Goal: Task Accomplishment & Management: Use online tool/utility

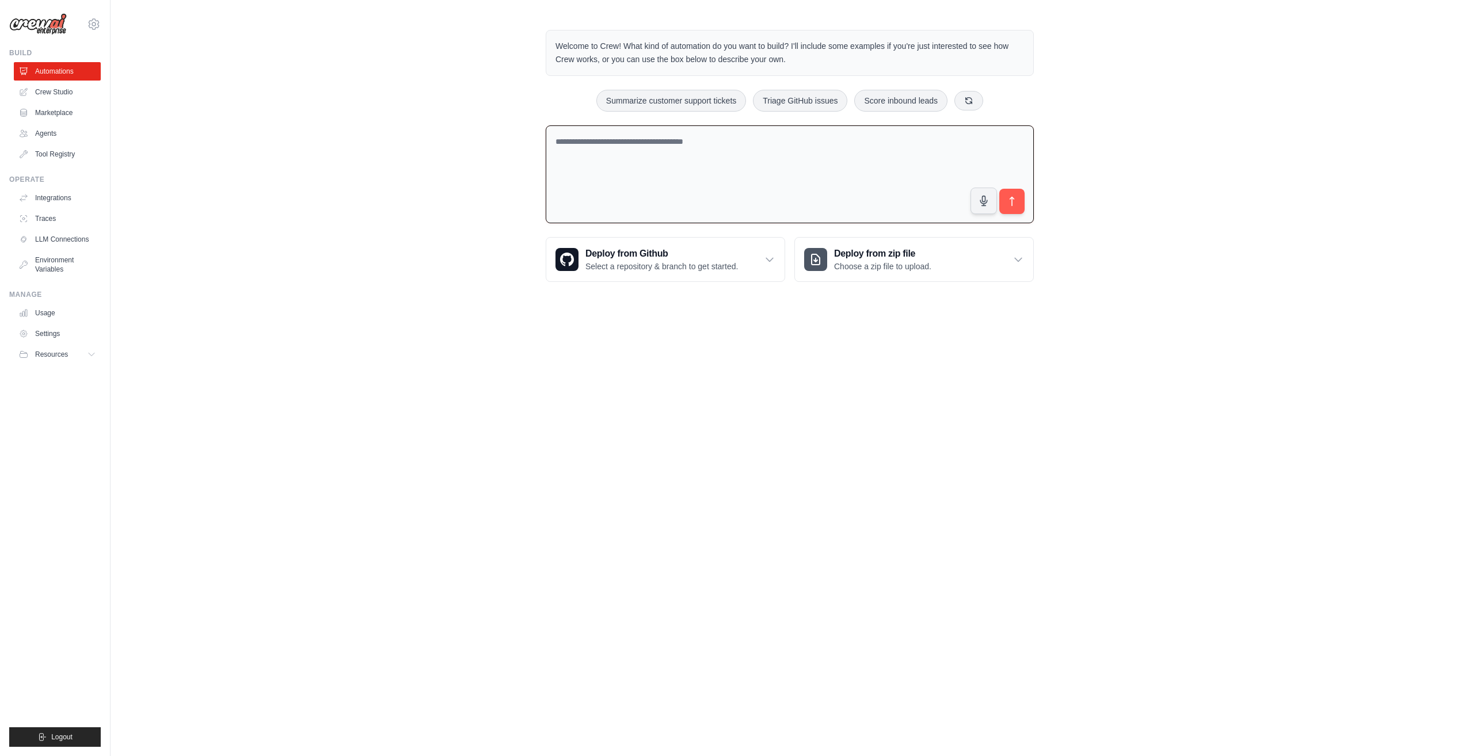
click at [656, 153] on textarea at bounding box center [790, 174] width 488 height 98
click at [650, 166] on textarea at bounding box center [790, 174] width 488 height 98
click at [672, 144] on textarea at bounding box center [790, 174] width 488 height 98
click at [1016, 204] on icon "submit" at bounding box center [1012, 202] width 12 height 12
click at [1010, 208] on button "submit" at bounding box center [1011, 201] width 26 height 26
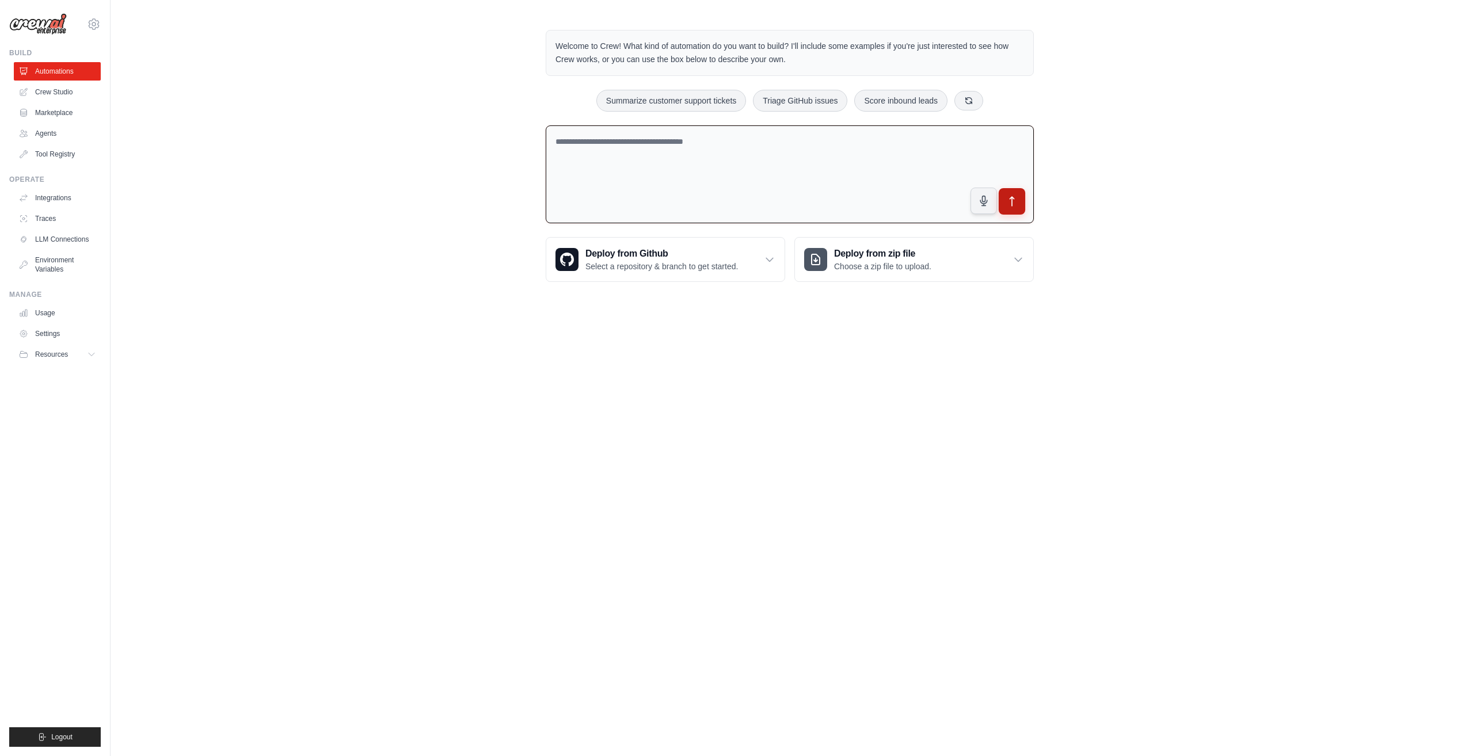
click at [1014, 201] on icon "submit" at bounding box center [1012, 202] width 12 height 12
click at [60, 93] on link "Crew Studio" at bounding box center [58, 92] width 87 height 18
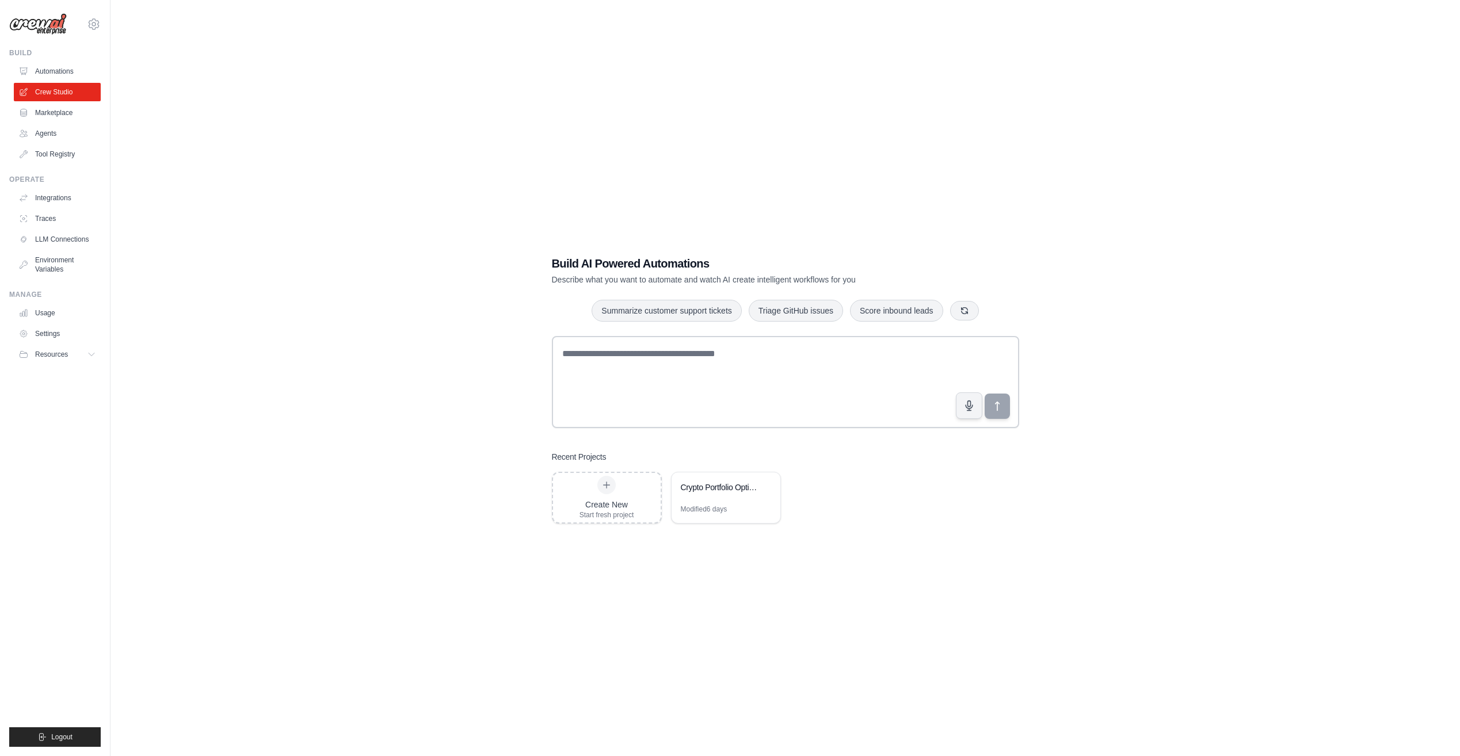
click at [53, 68] on link "Automations" at bounding box center [57, 71] width 87 height 18
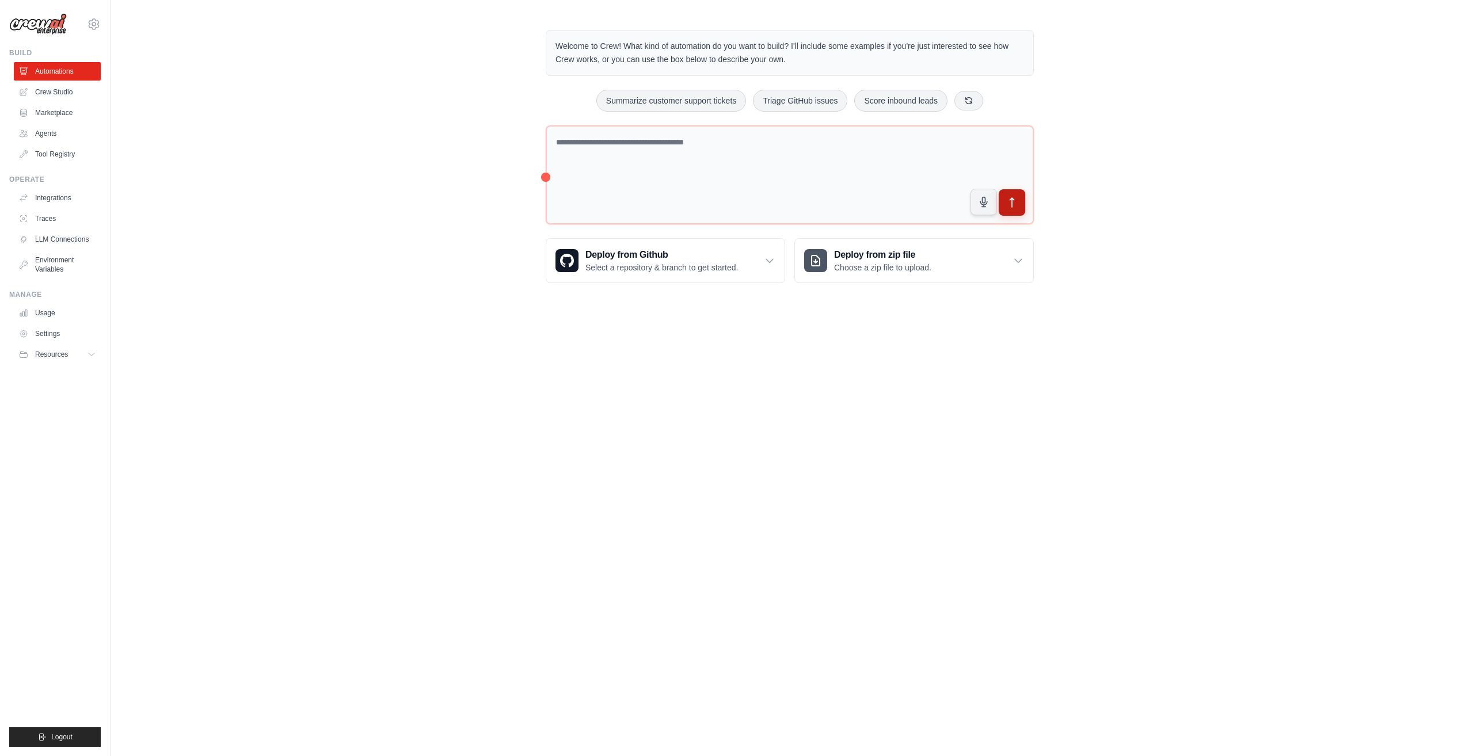
click at [1006, 201] on icon "submit" at bounding box center [1012, 203] width 12 height 12
click at [1007, 201] on icon "submit" at bounding box center [1012, 203] width 12 height 12
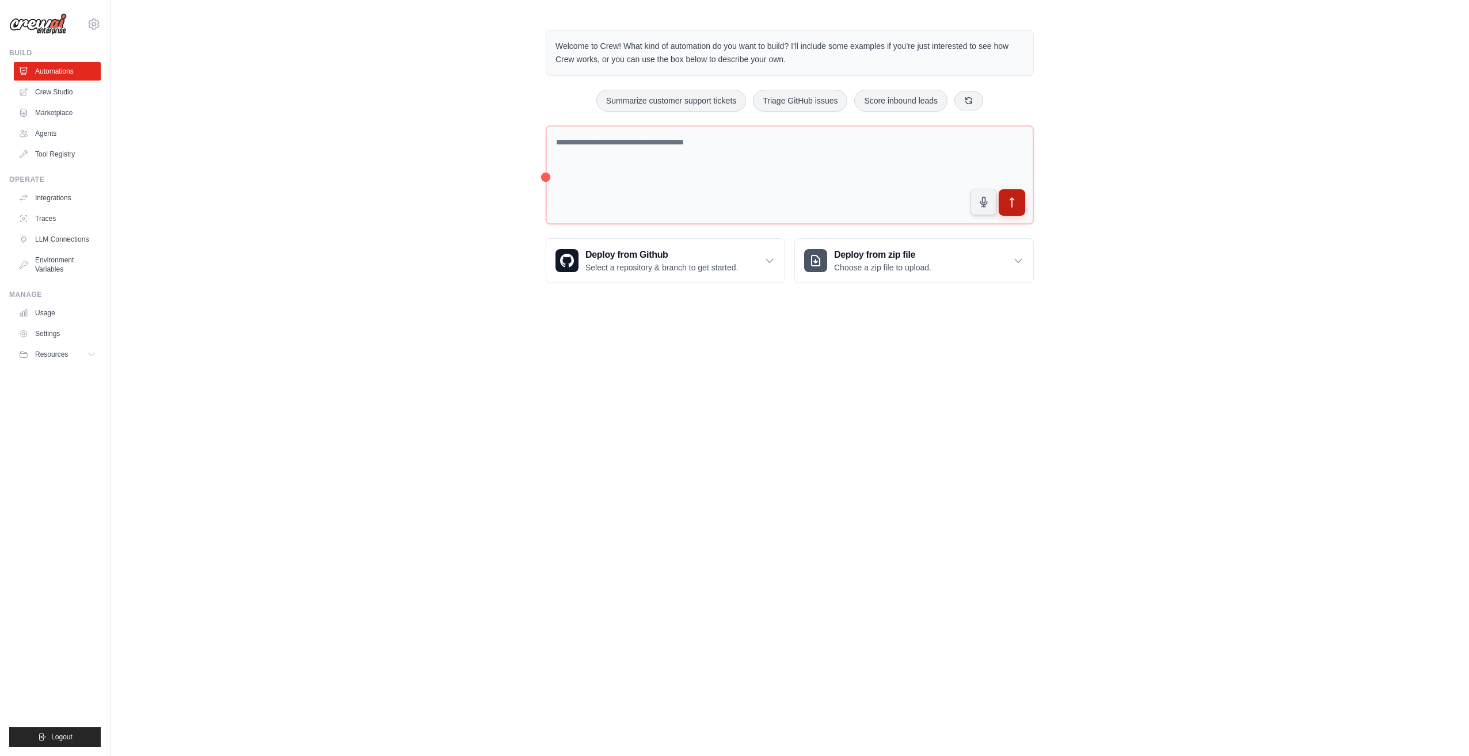
click at [1007, 201] on icon "submit" at bounding box center [1012, 203] width 12 height 12
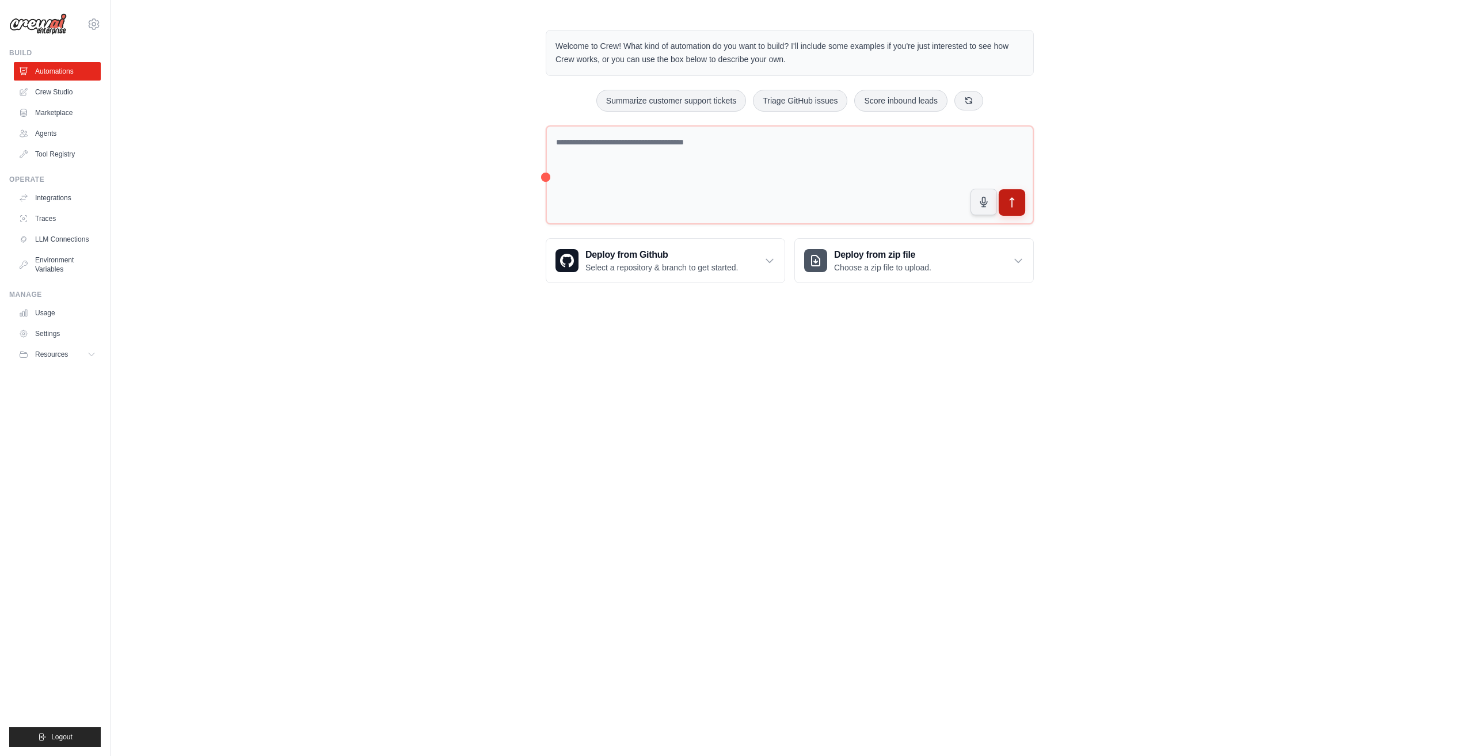
click at [1007, 201] on icon "submit" at bounding box center [1012, 203] width 12 height 12
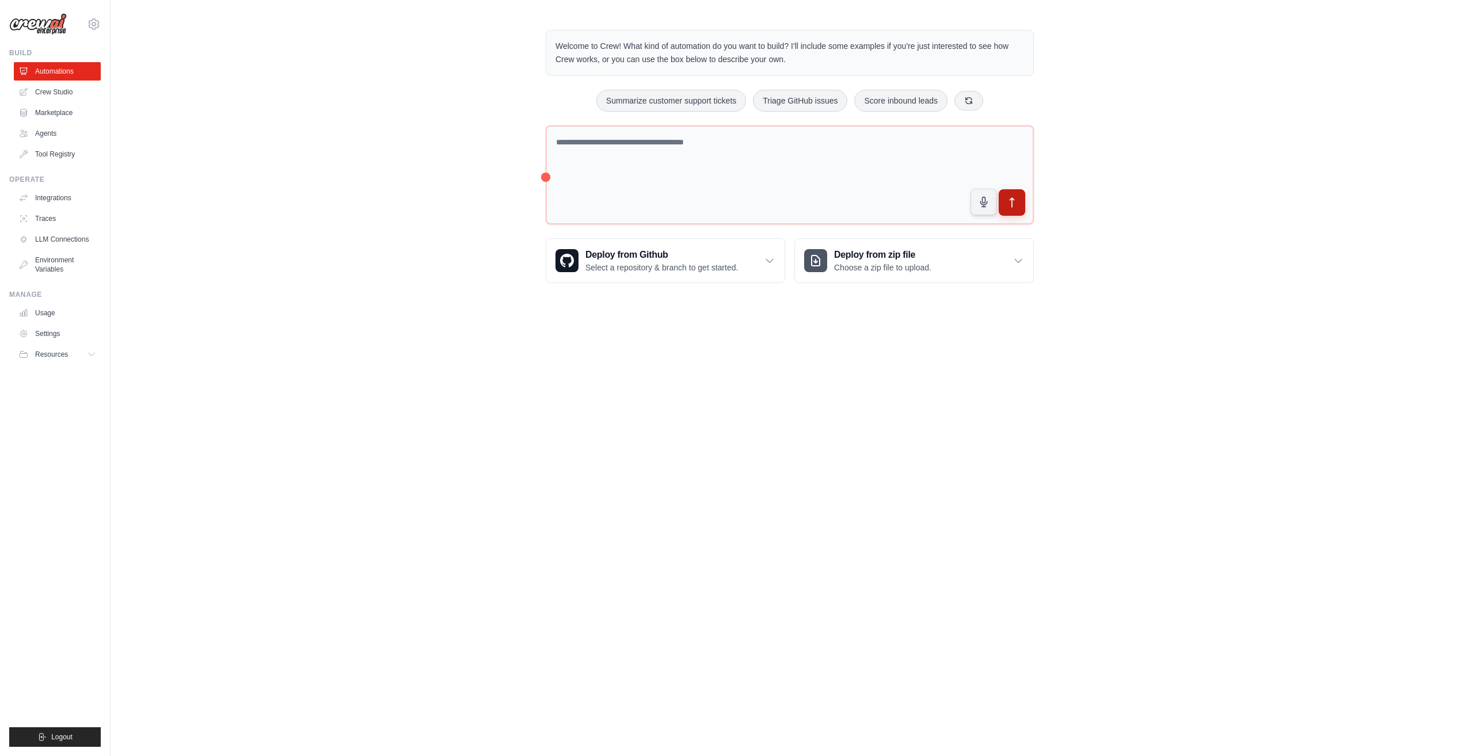
click at [1007, 201] on icon "submit" at bounding box center [1012, 203] width 12 height 12
click at [52, 94] on link "Crew Studio" at bounding box center [58, 92] width 87 height 18
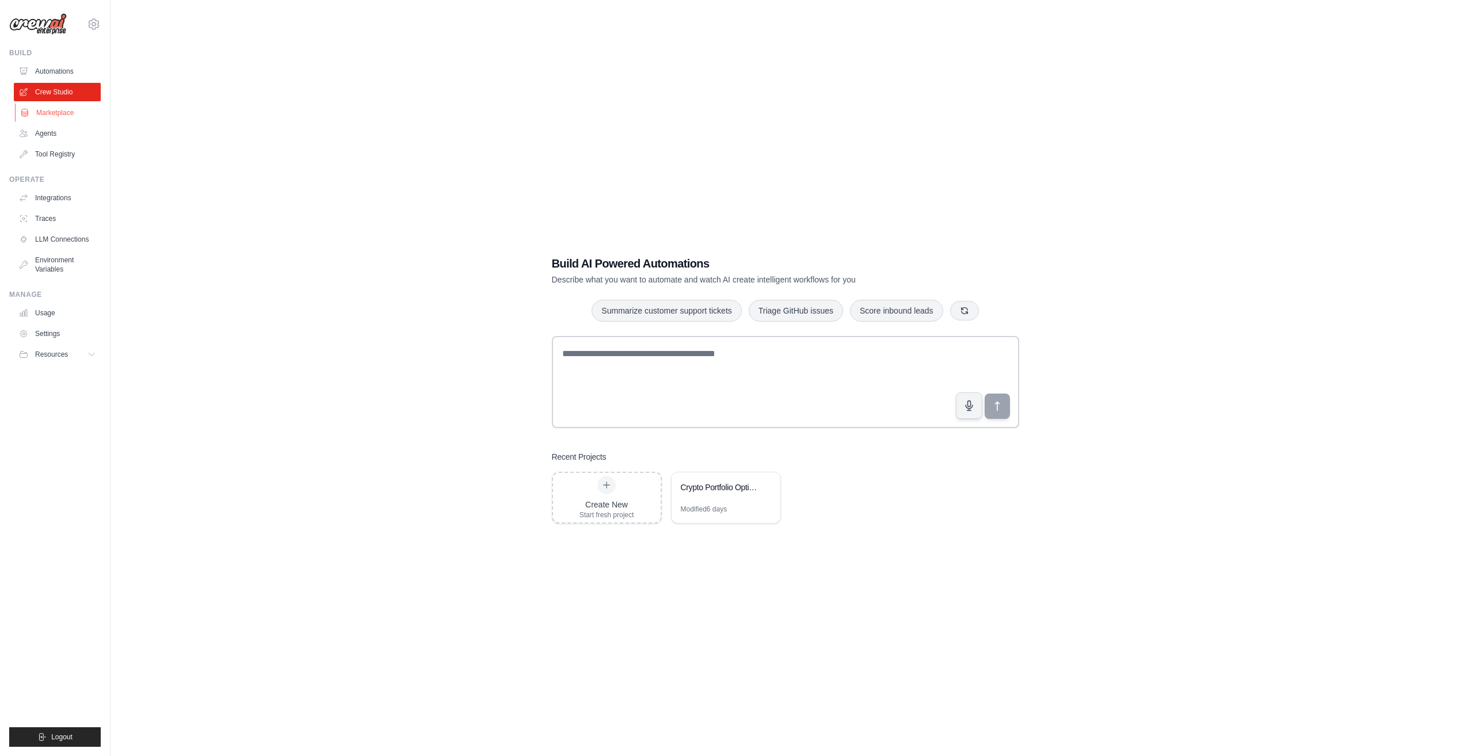
click at [61, 117] on link "Marketplace" at bounding box center [58, 113] width 87 height 18
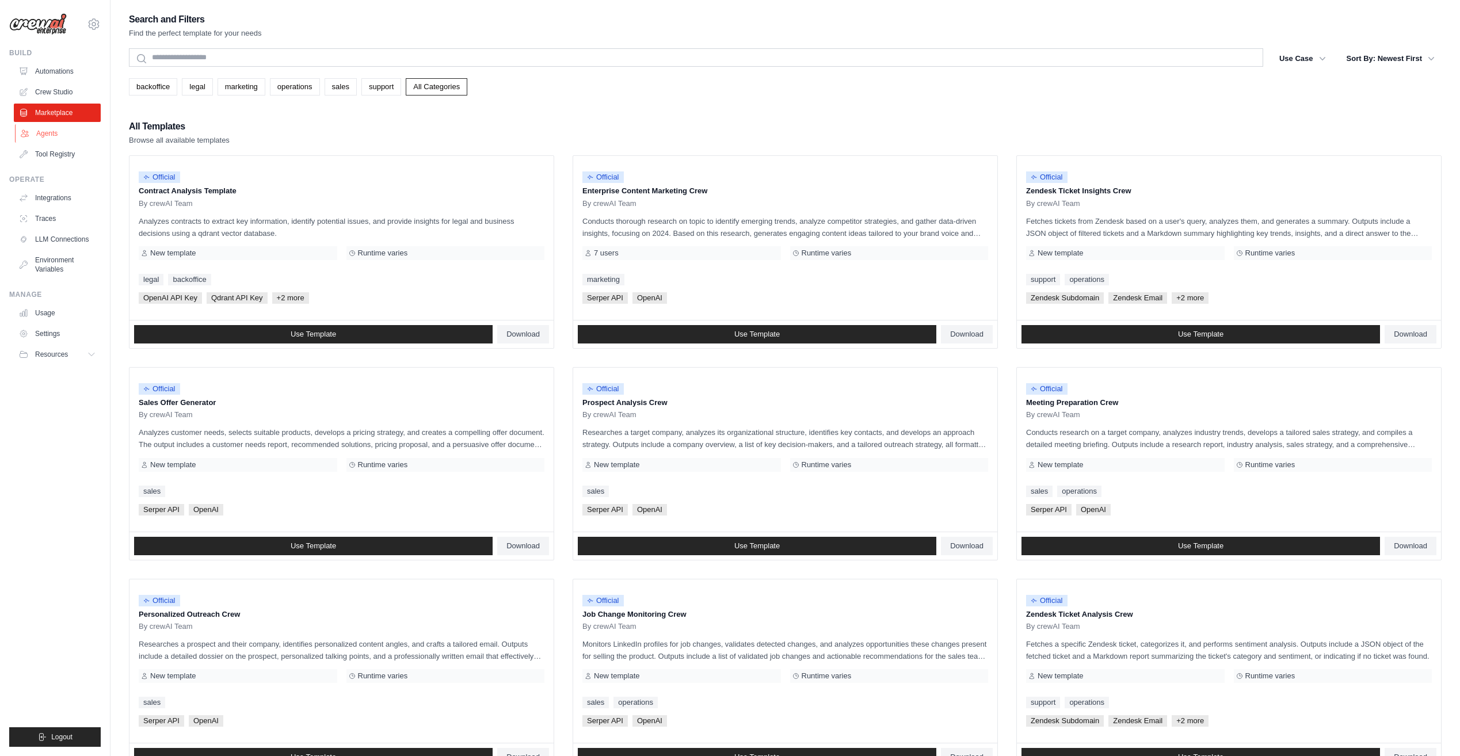
click at [51, 131] on link "Agents" at bounding box center [58, 133] width 87 height 18
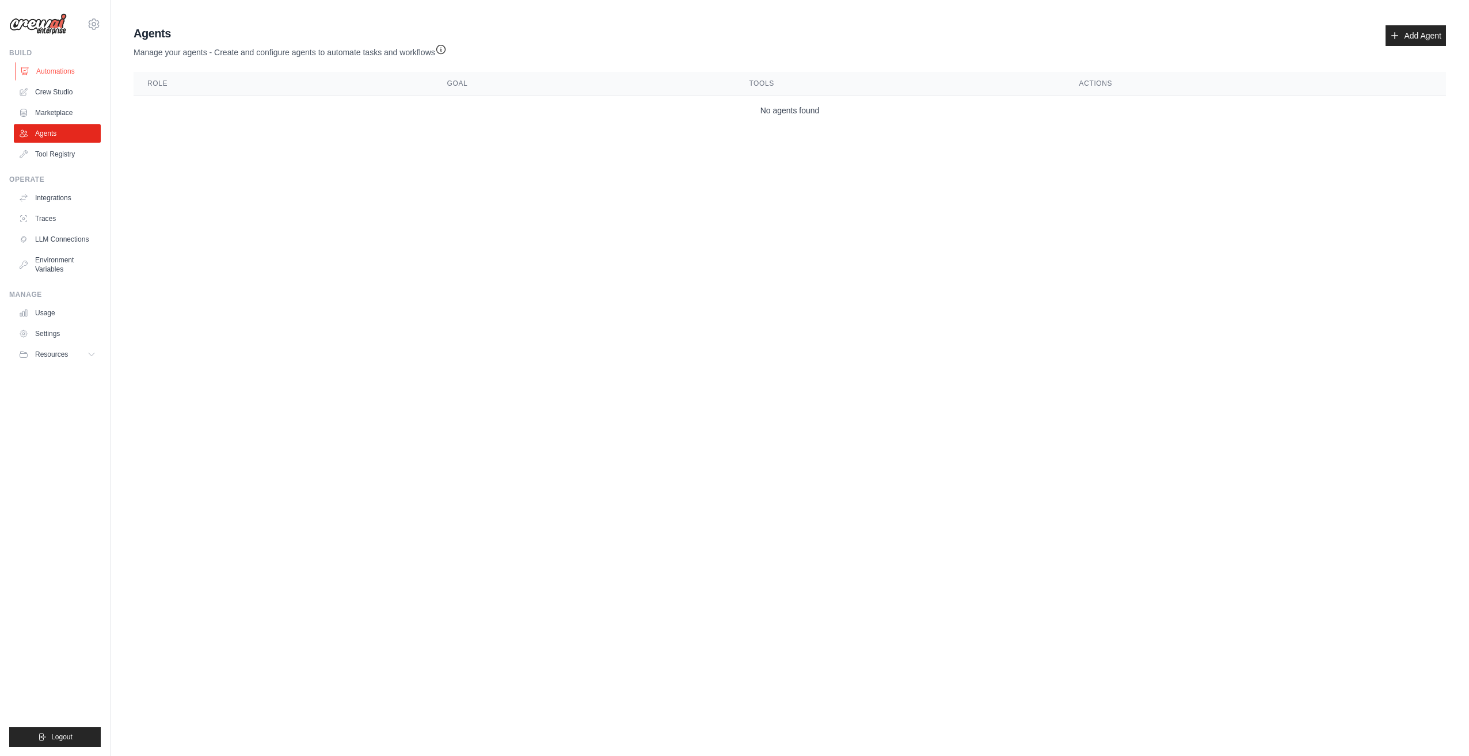
click at [61, 74] on link "Automations" at bounding box center [58, 71] width 87 height 18
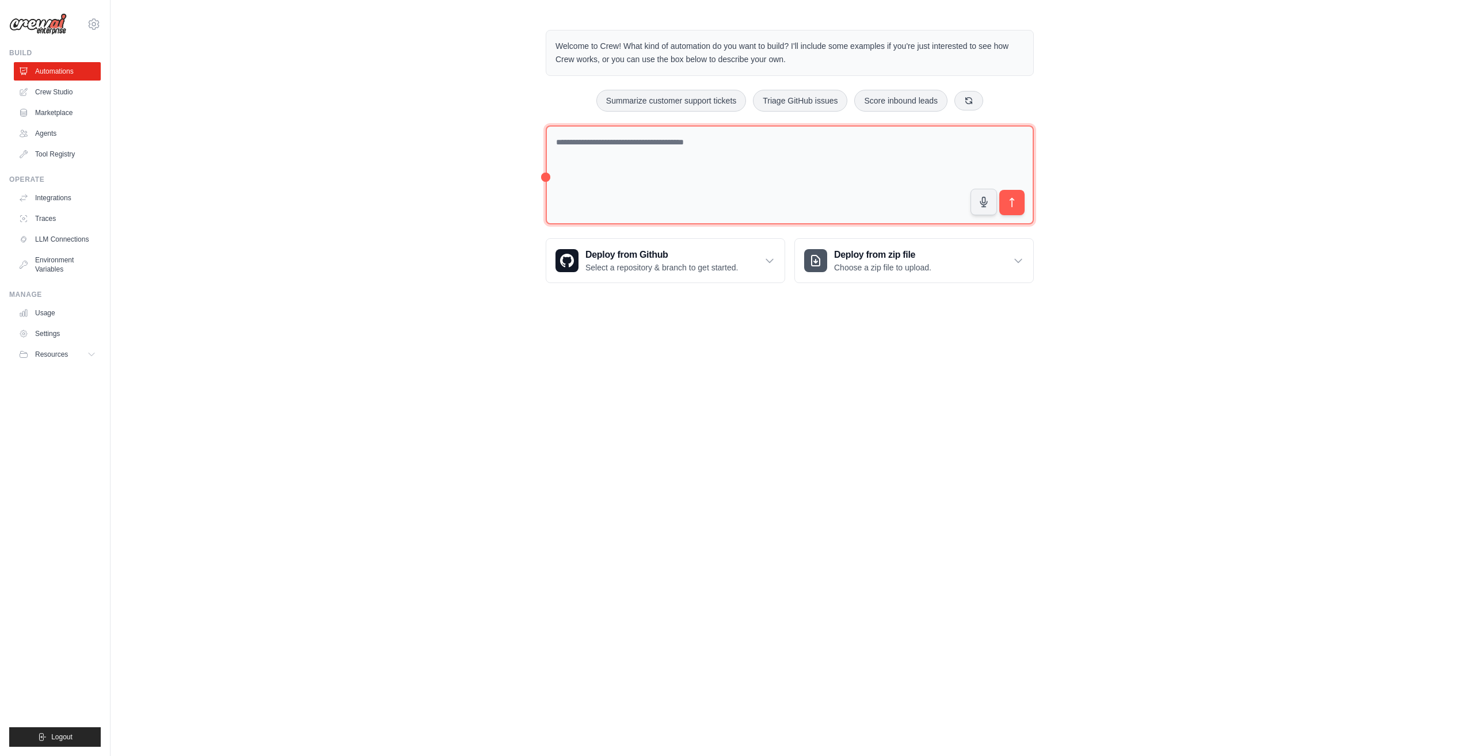
click at [637, 193] on textarea at bounding box center [790, 175] width 488 height 100
type textarea "*"
type textarea "**********"
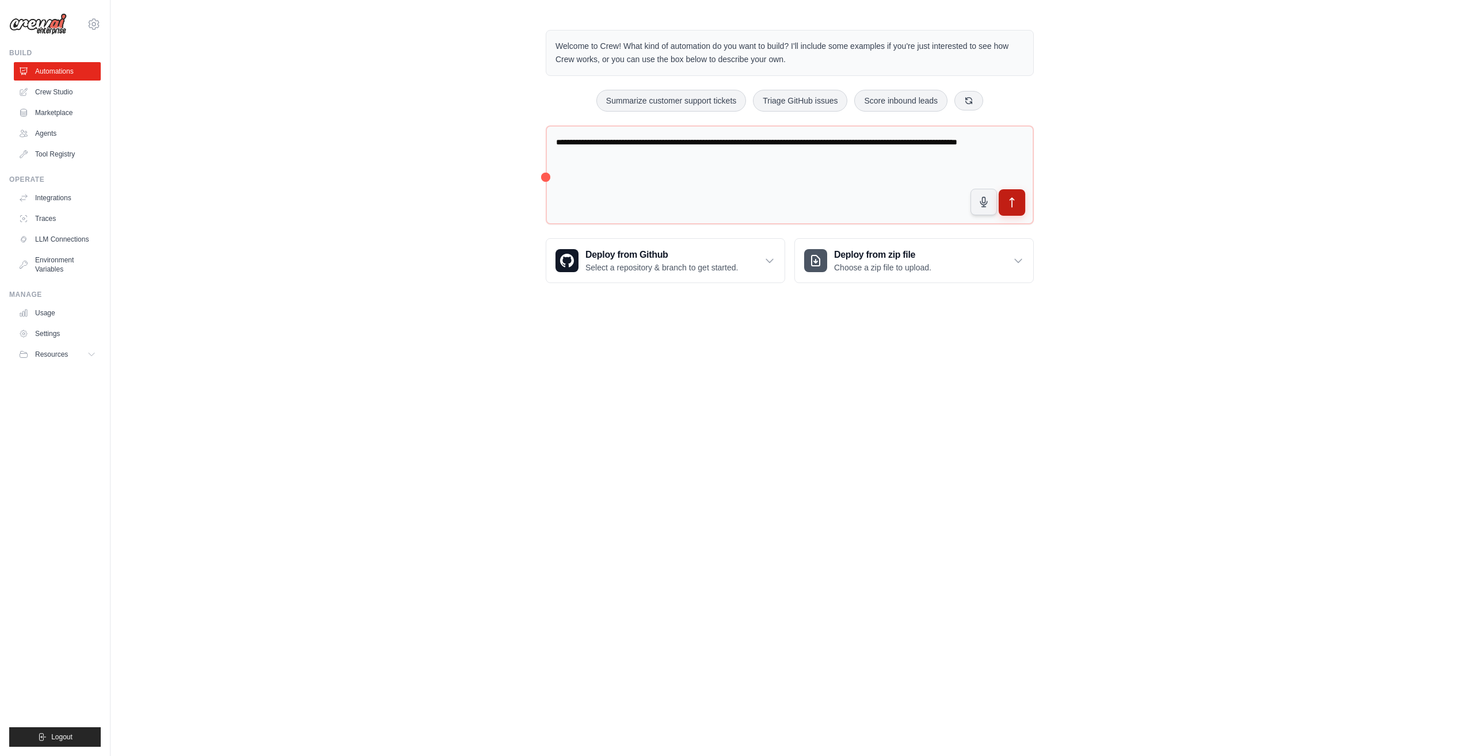
click at [1008, 202] on icon "submit" at bounding box center [1012, 203] width 12 height 12
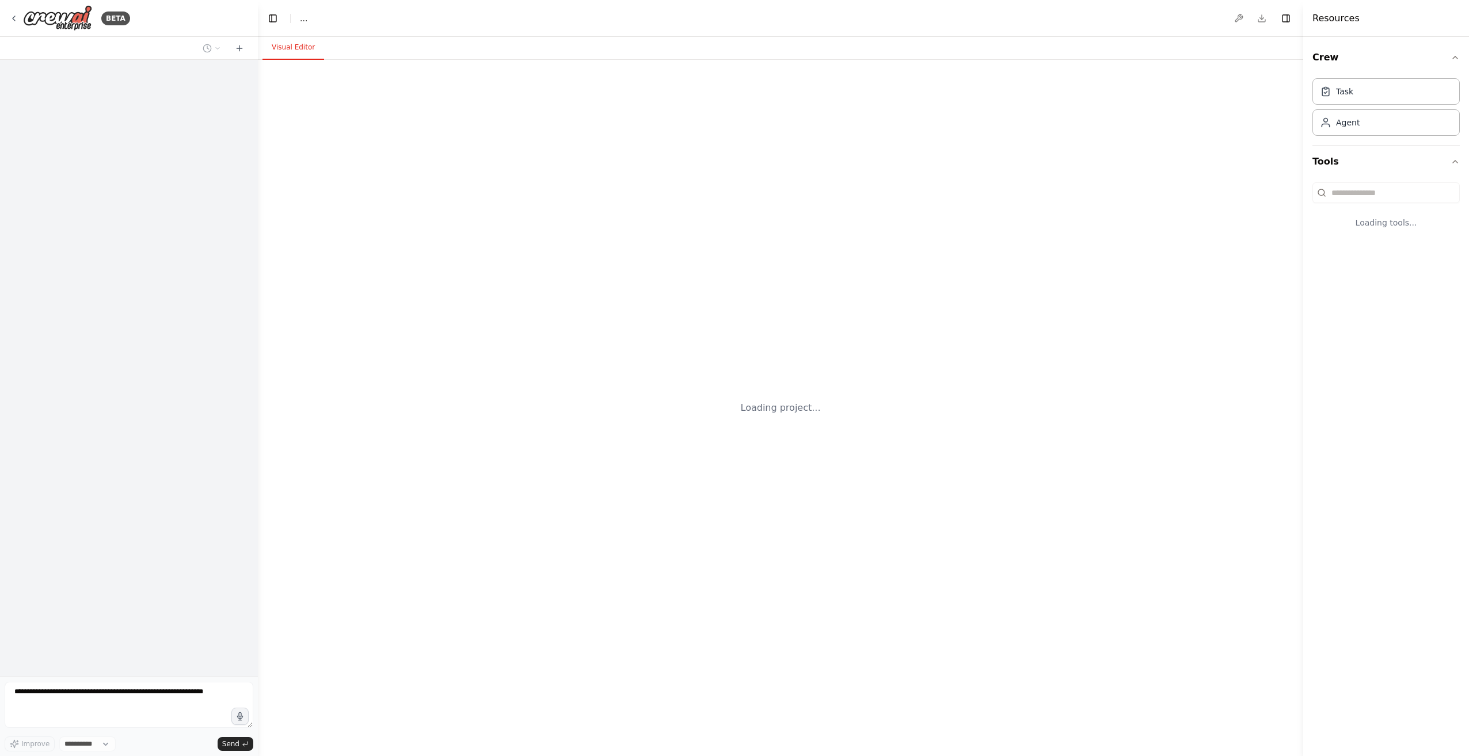
select select "****"
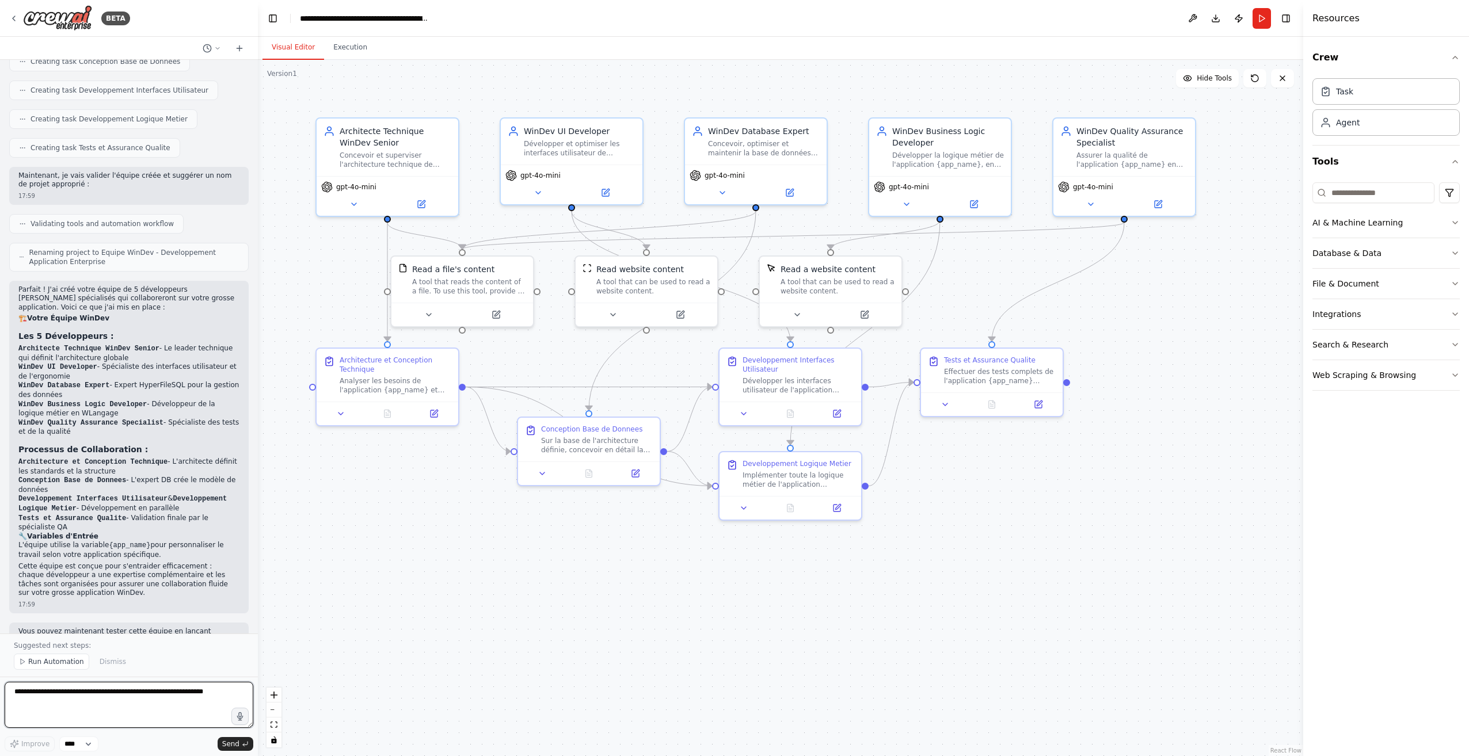
scroll to position [613, 0]
